Goal: Task Accomplishment & Management: Manage account settings

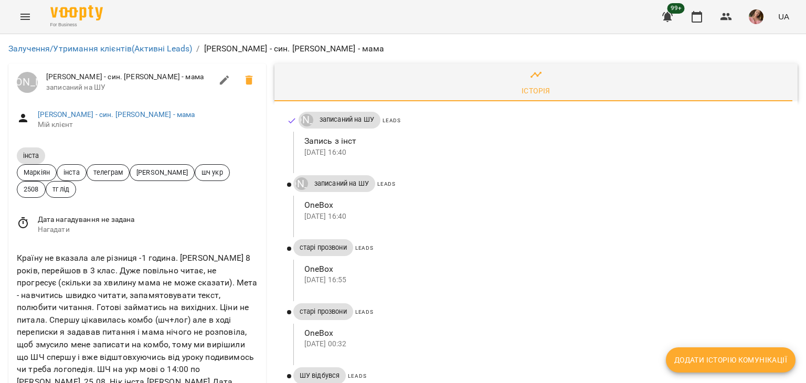
scroll to position [105, 0]
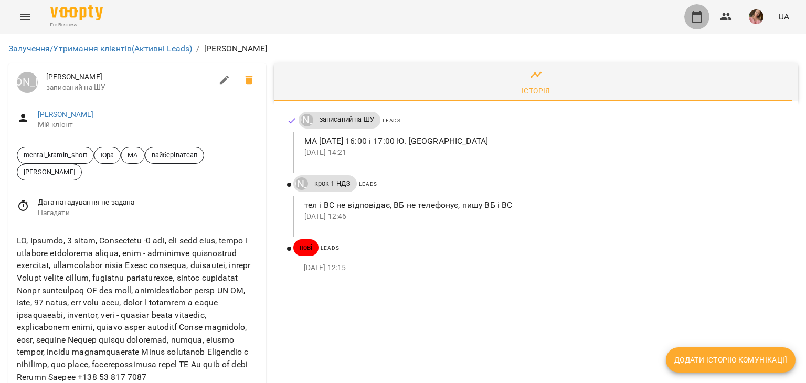
click at [701, 22] on icon "button" at bounding box center [696, 17] width 10 height 12
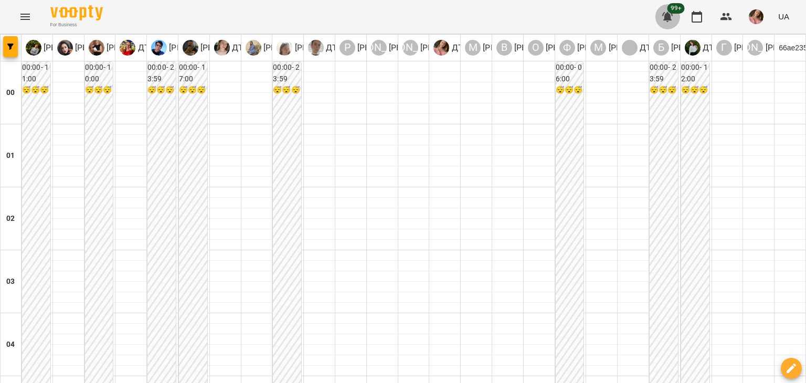
click at [670, 14] on icon "button" at bounding box center [667, 16] width 13 height 13
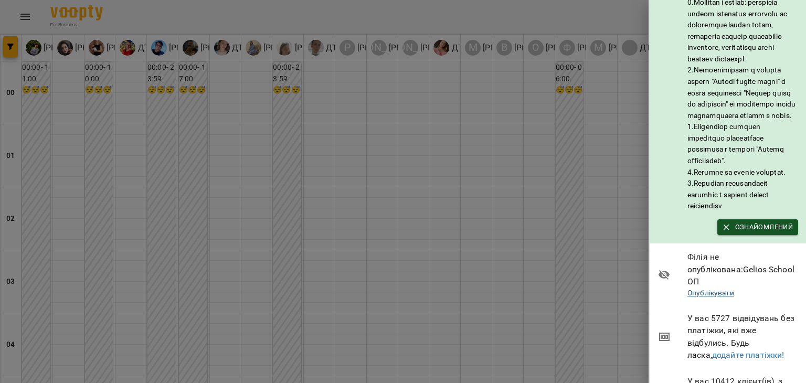
scroll to position [322, 0]
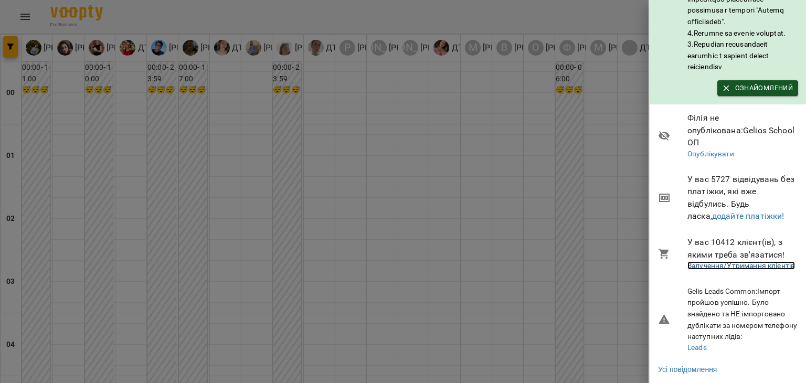
click at [740, 261] on link "Залучення/Утримання клієнтів" at bounding box center [741, 265] width 108 height 8
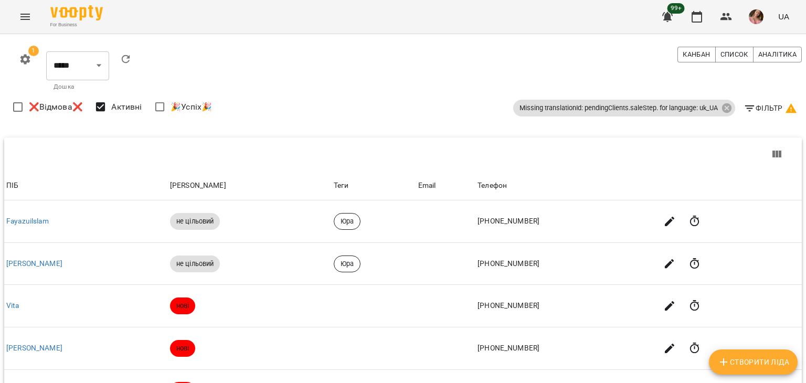
click at [785, 105] on icon "button" at bounding box center [791, 108] width 13 height 13
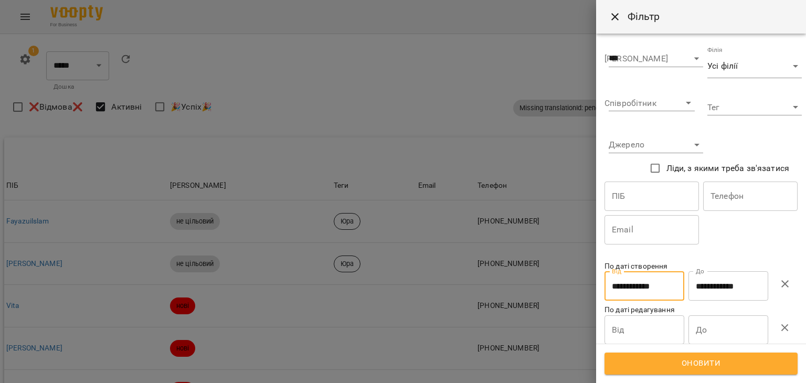
click at [667, 293] on input "**********" at bounding box center [644, 285] width 80 height 29
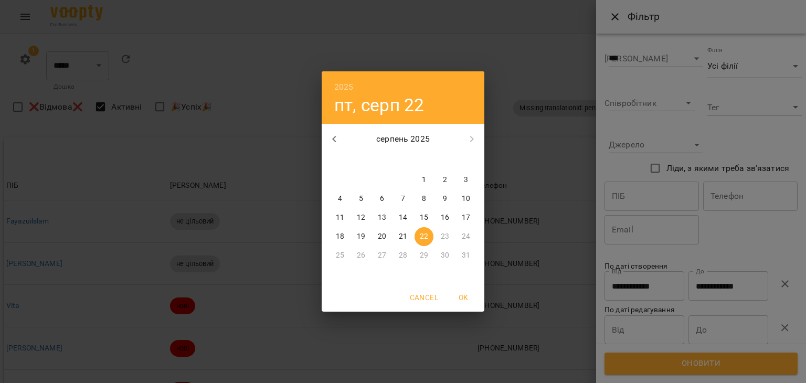
click at [407, 236] on span "21" at bounding box center [402, 236] width 19 height 10
type input "**********"
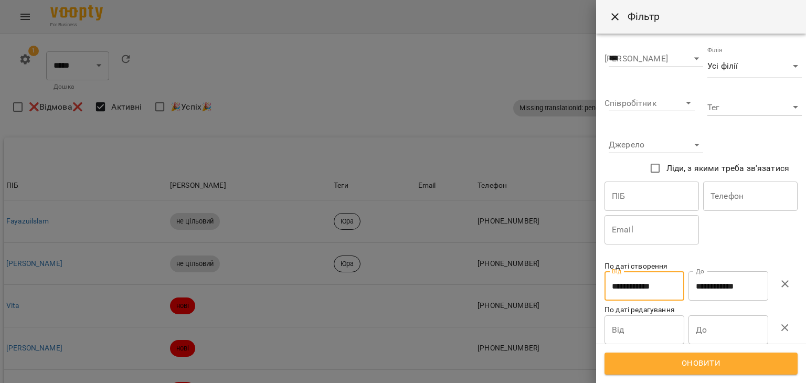
click at [707, 361] on span "Оновити" at bounding box center [701, 364] width 170 height 14
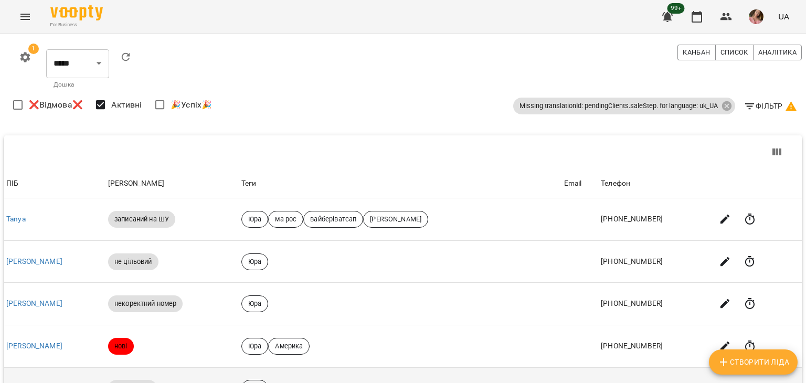
scroll to position [344, 0]
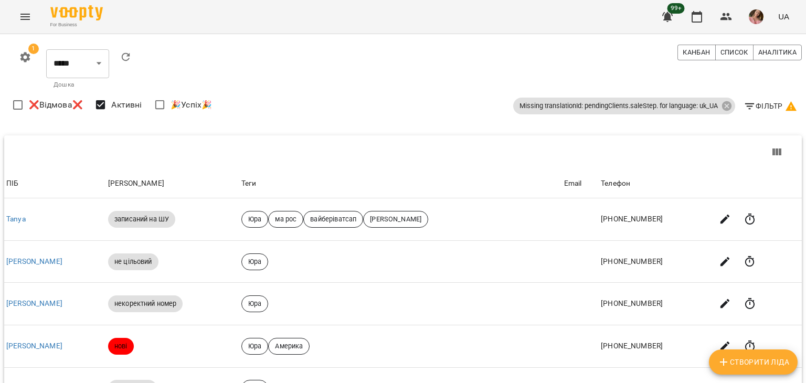
click at [669, 294] on body "For Business 99+ UA 1 ***** ******** ****** ******** ​ [PERSON_NAME] Список Ана…" at bounding box center [403, 359] width 806 height 718
click at [664, 305] on li "50" at bounding box center [662, 305] width 31 height 19
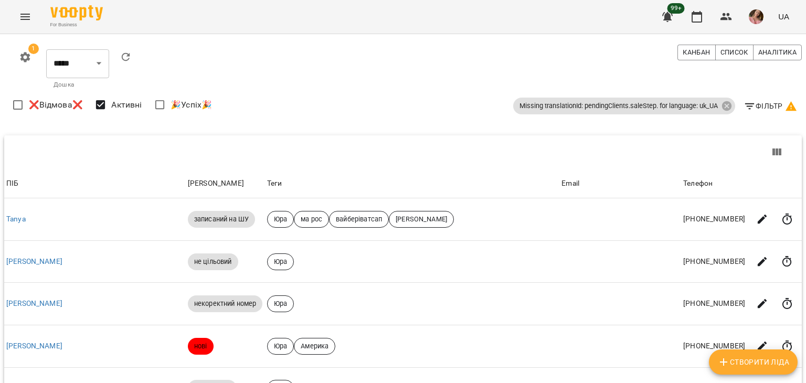
scroll to position [1693, 0]
click at [665, 293] on li "50" at bounding box center [662, 291] width 31 height 19
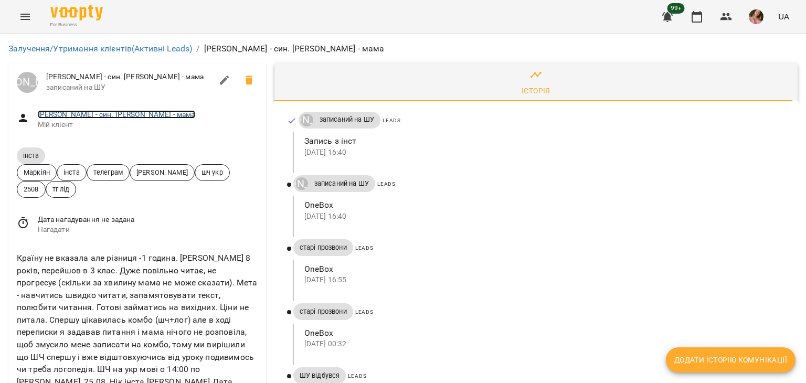
click at [77, 118] on link "Інста Микита - син. Ірина - мама" at bounding box center [116, 114] width 157 height 8
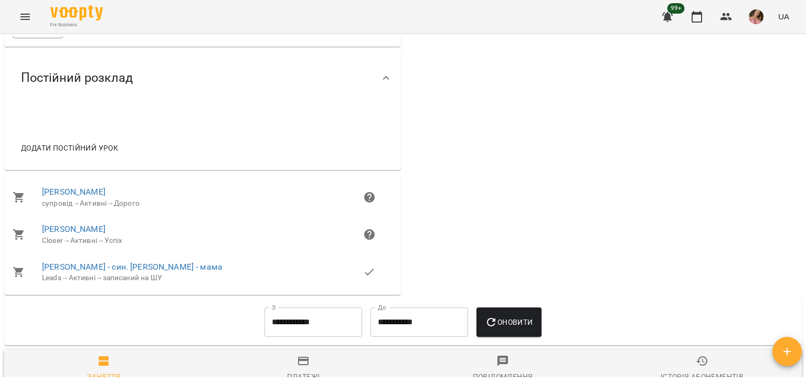
scroll to position [420, 0]
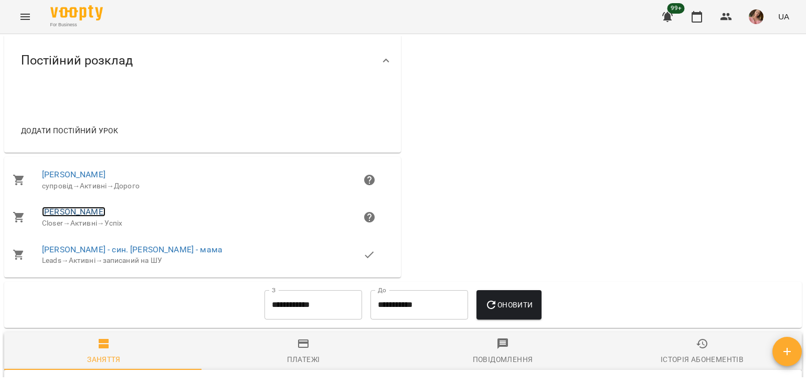
click at [52, 217] on link "Ірина" at bounding box center [73, 212] width 63 height 10
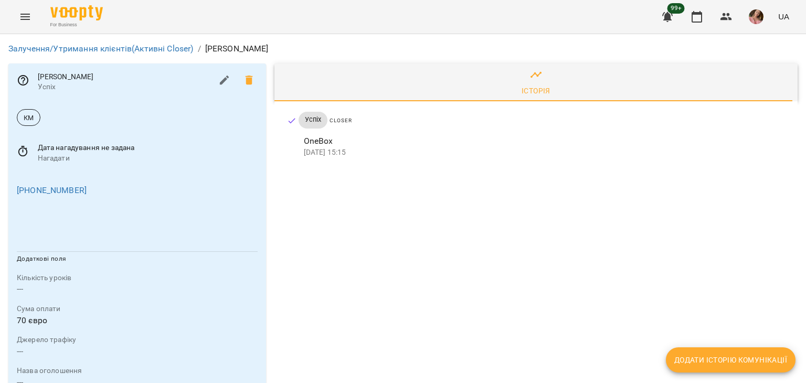
scroll to position [210, 0]
click at [28, 314] on p "70 євро" at bounding box center [137, 320] width 241 height 13
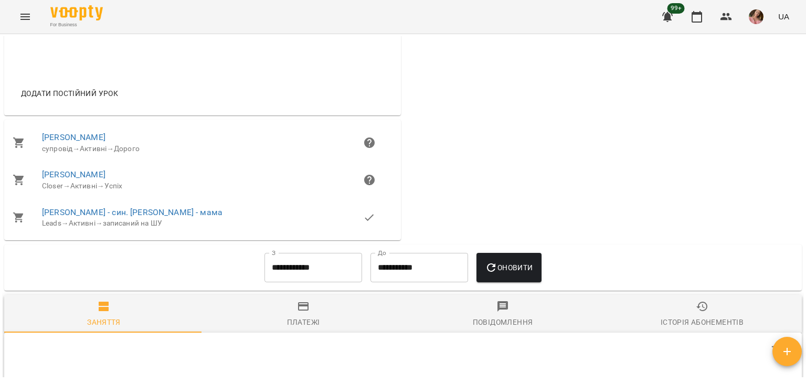
scroll to position [472, 0]
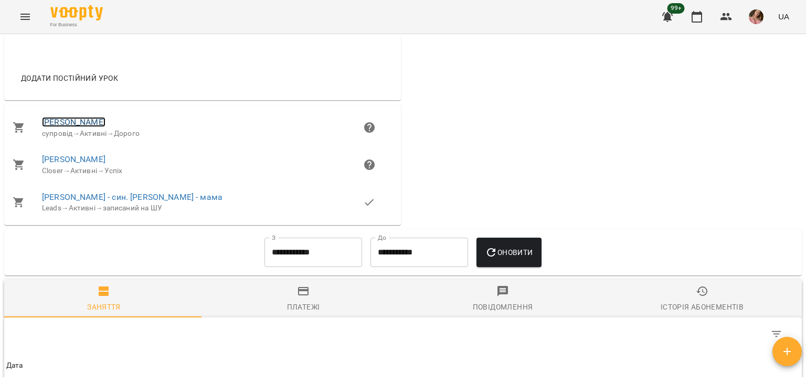
click at [99, 127] on link "Микита Федоренко" at bounding box center [73, 122] width 63 height 10
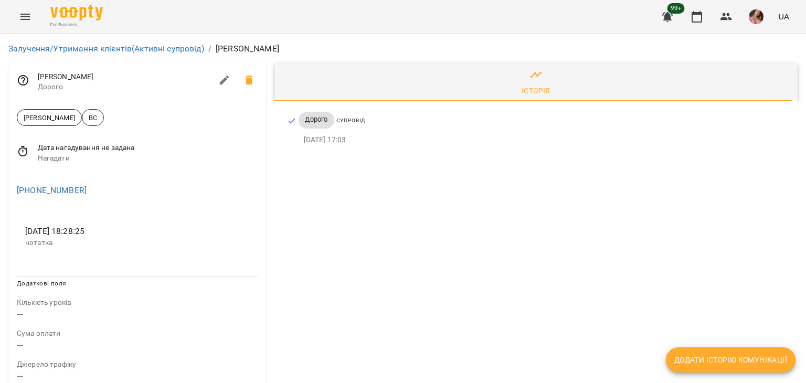
scroll to position [157, 0]
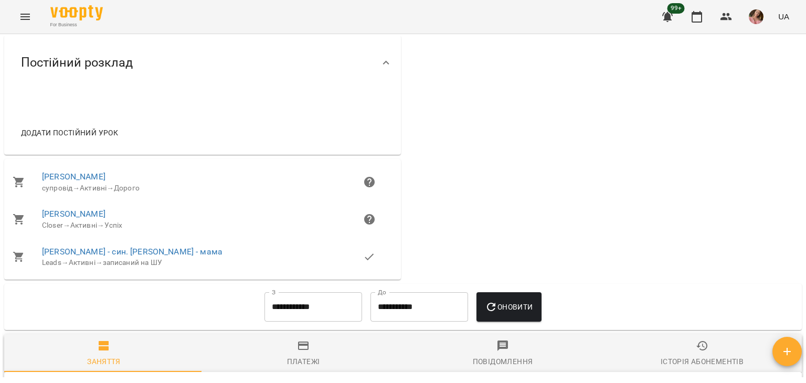
scroll to position [420, 0]
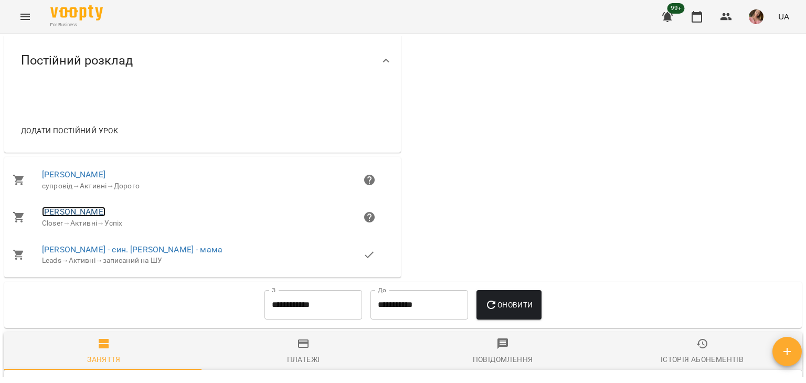
click at [57, 217] on link "Ірина" at bounding box center [73, 212] width 63 height 10
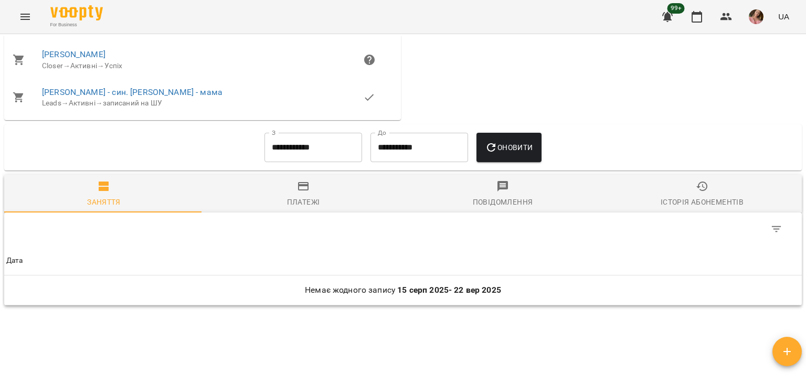
scroll to position [525, 0]
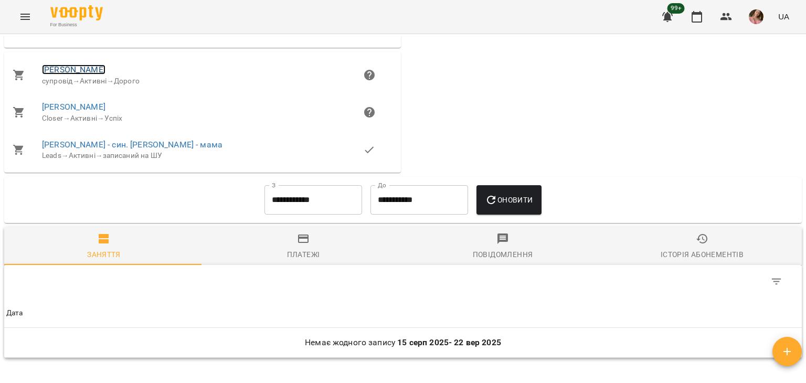
click at [103, 74] on link "Микита Федоренко" at bounding box center [73, 70] width 63 height 10
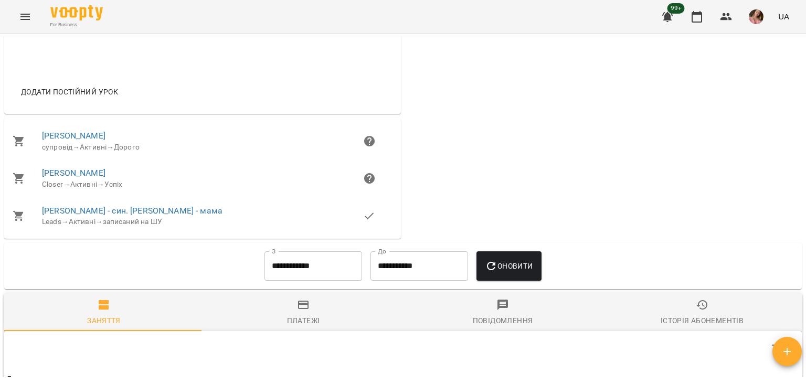
scroll to position [525, 0]
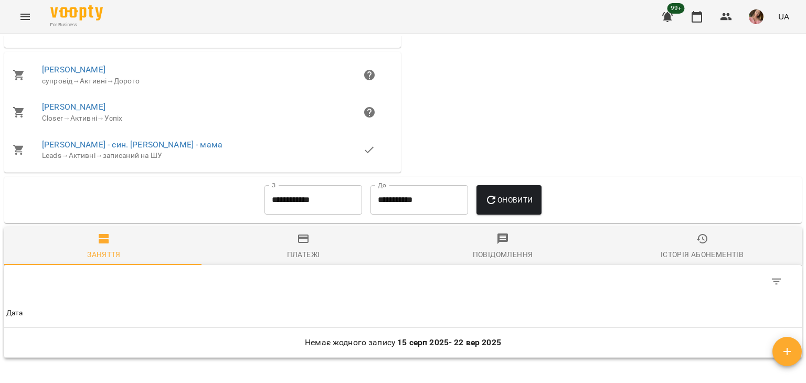
click at [75, 145] on li "Інста Микита - син. Ірина - мама Leads → Активні → записаний на ШУ" at bounding box center [202, 149] width 397 height 37
click at [76, 149] on link "Інста Микита - син. Ірина - мама" at bounding box center [132, 145] width 180 height 10
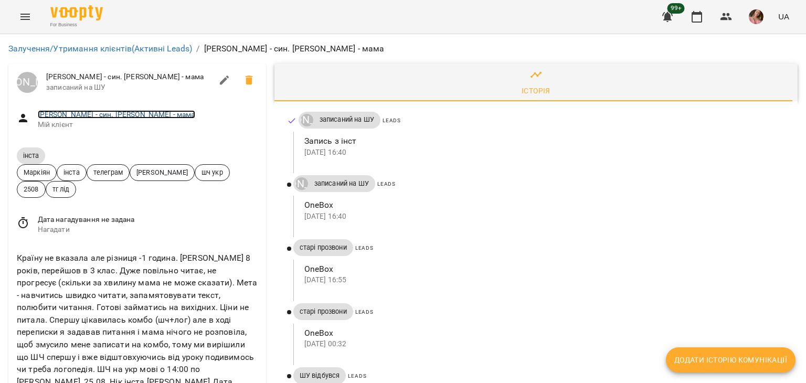
click at [91, 116] on link "Інста Микита - син. Ірина - мама" at bounding box center [116, 114] width 157 height 8
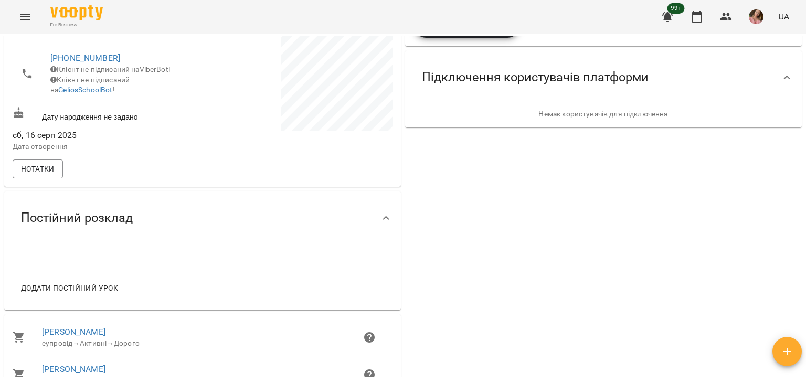
scroll to position [420, 0]
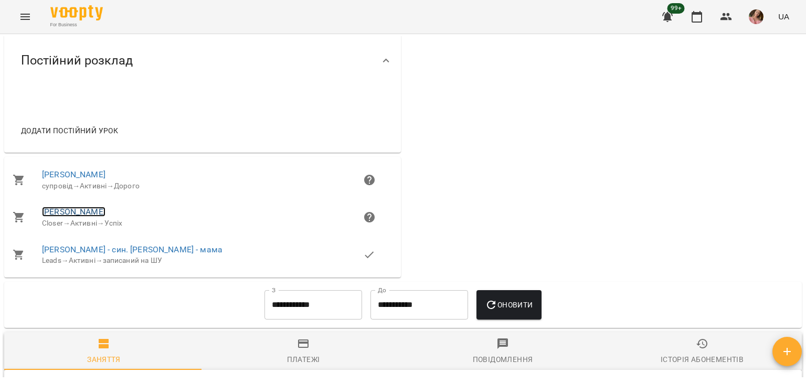
click at [55, 217] on link "Ірина" at bounding box center [73, 212] width 63 height 10
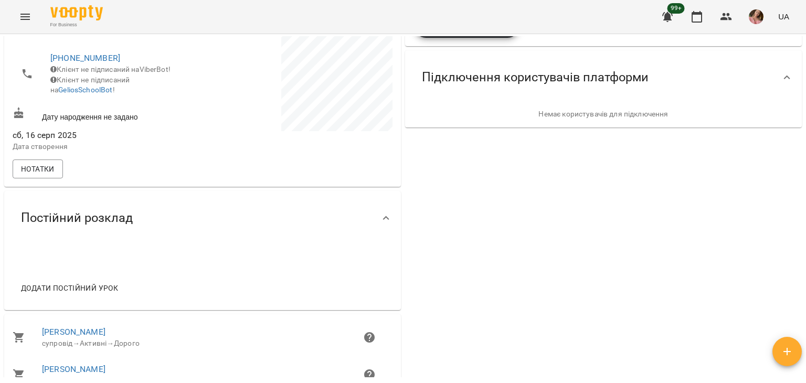
scroll to position [525, 0]
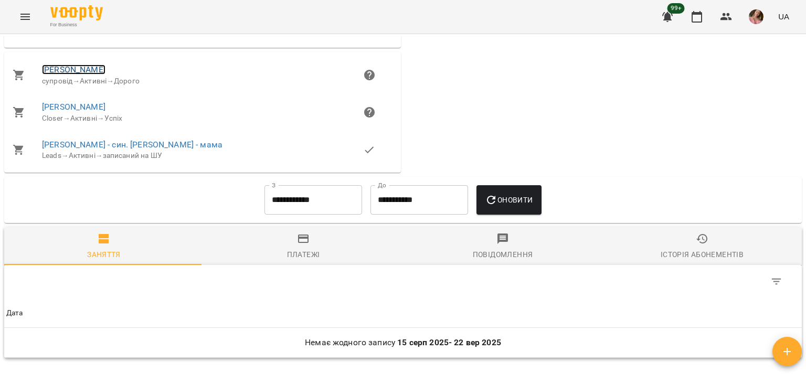
click at [99, 74] on link "Микита Федоренко" at bounding box center [73, 70] width 63 height 10
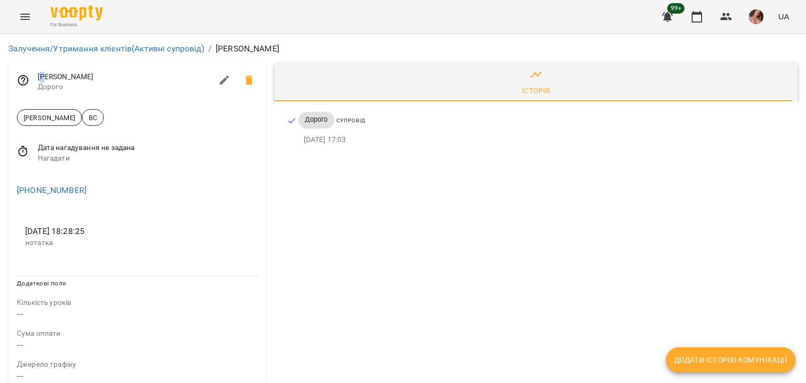
click at [46, 77] on span "Микита Федоренко" at bounding box center [125, 77] width 174 height 10
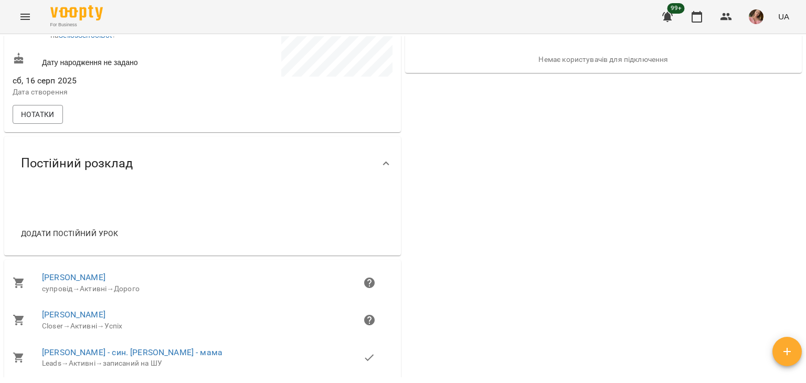
scroll to position [526, 0]
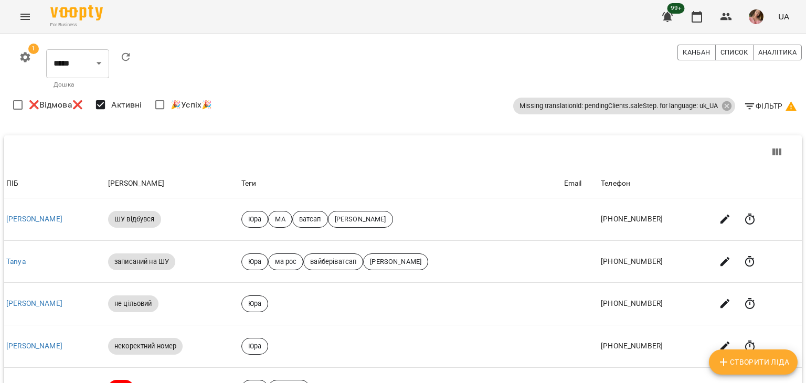
scroll to position [344, 0]
click at [661, 296] on body "For Business 99+ UA 1 ***** ******** ****** ******** ​ Дошка Канбан Список Анал…" at bounding box center [403, 359] width 806 height 718
click at [659, 307] on li "50" at bounding box center [662, 305] width 31 height 19
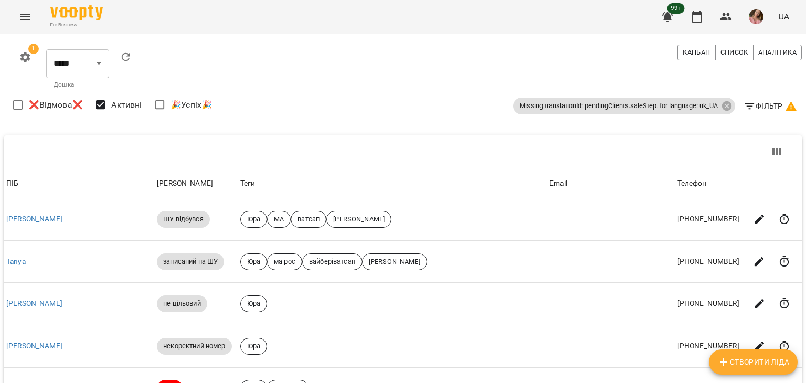
scroll to position [1693, 0]
